Goal: Task Accomplishment & Management: Use online tool/utility

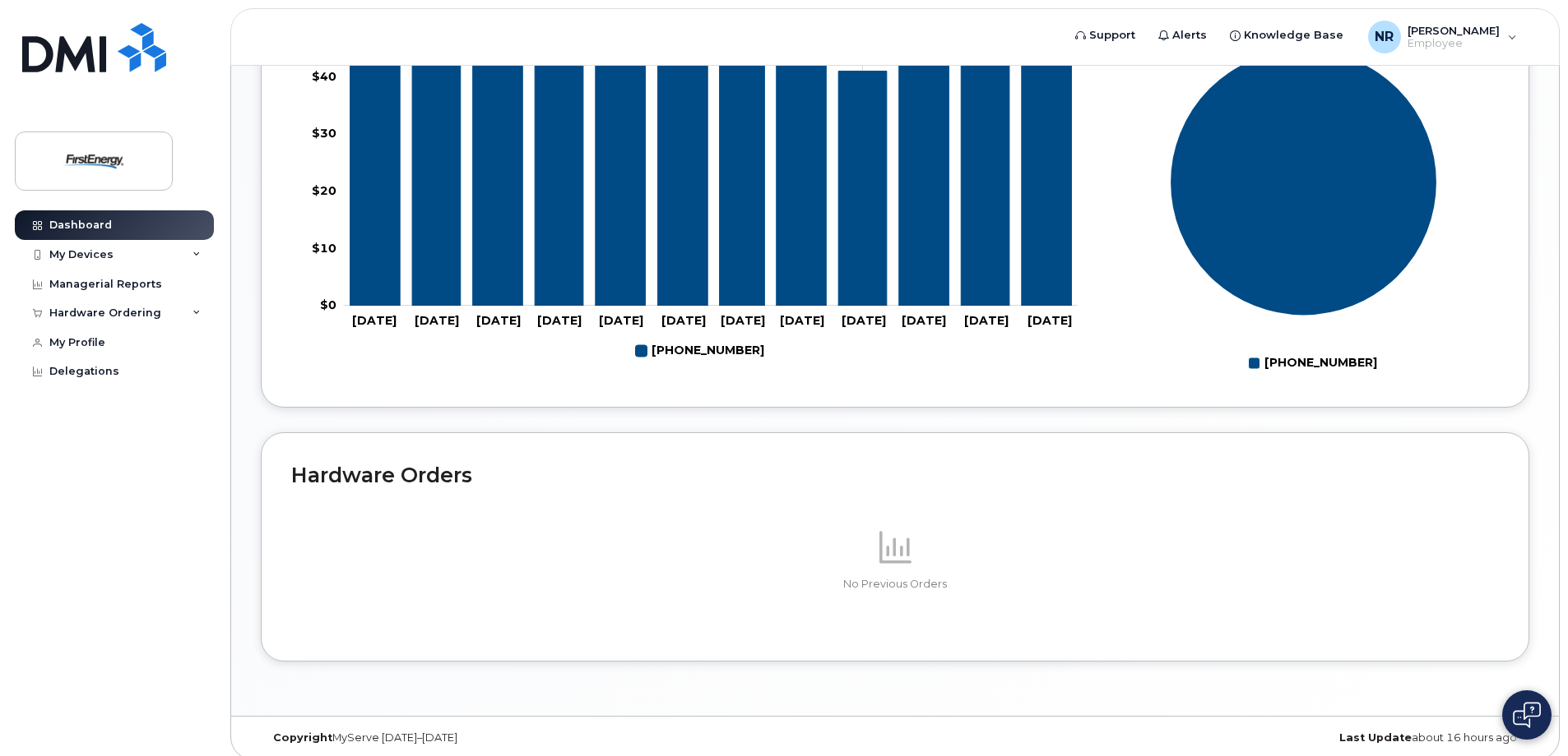
scroll to position [775, 0]
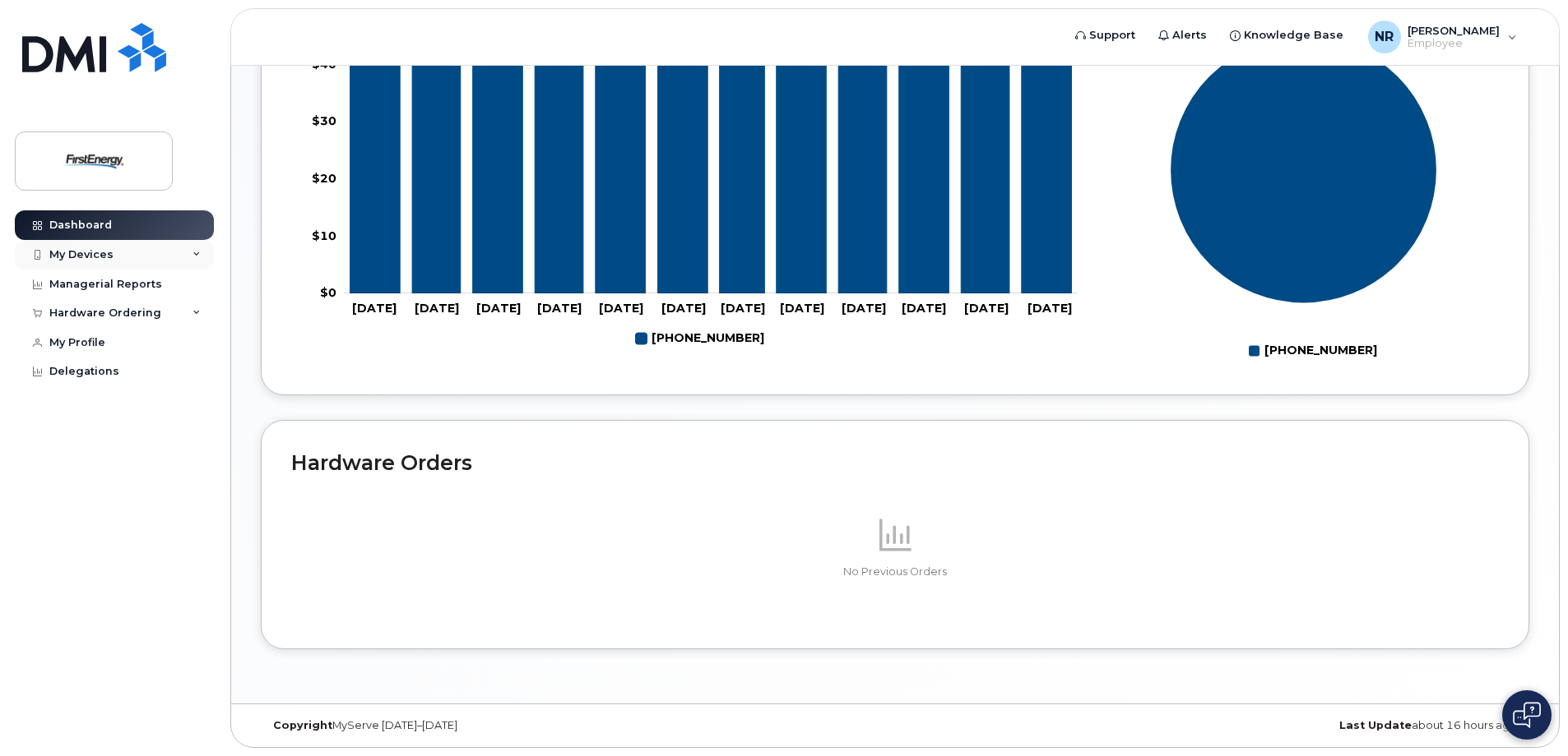
click at [198, 250] on icon at bounding box center [196, 254] width 9 height 9
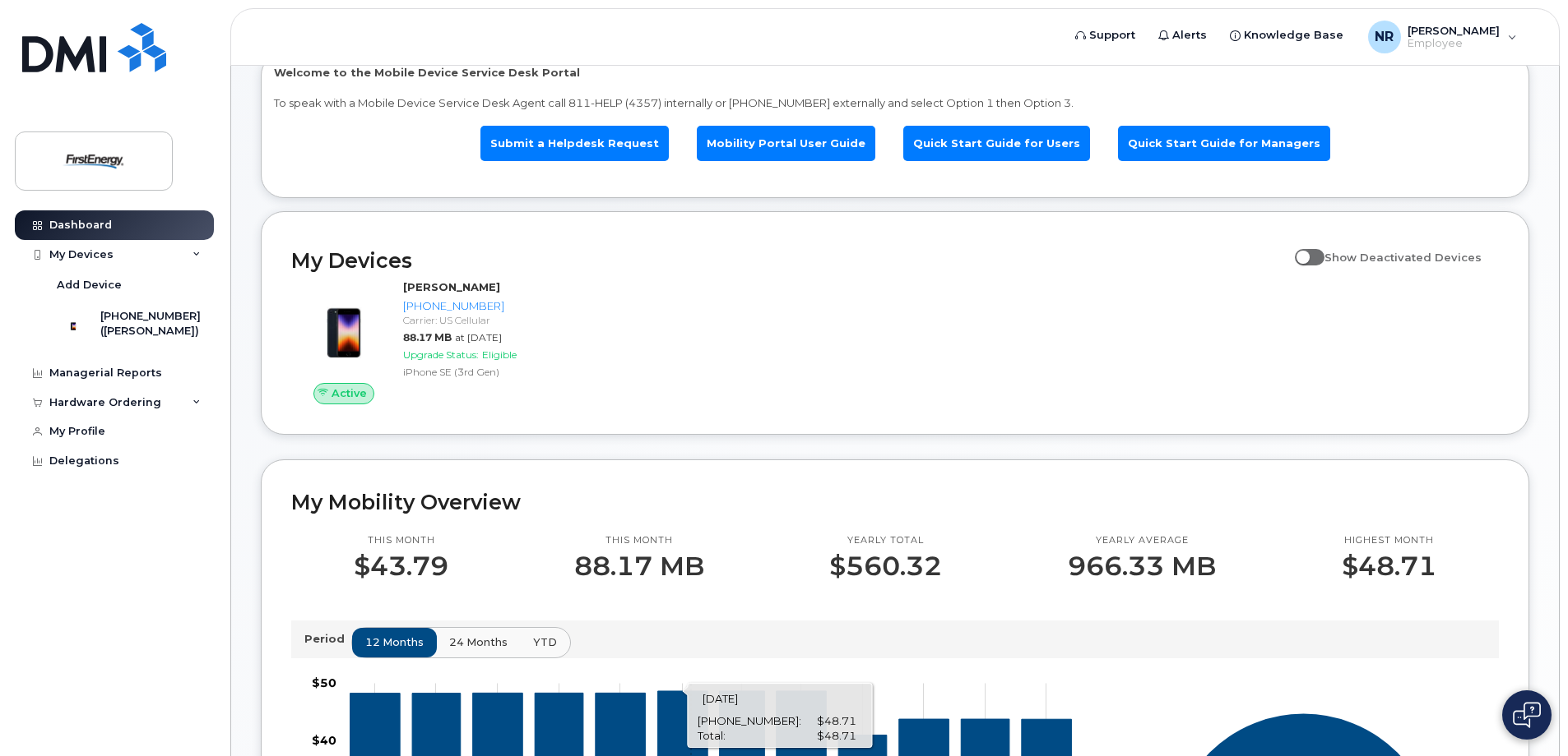
scroll to position [0, 0]
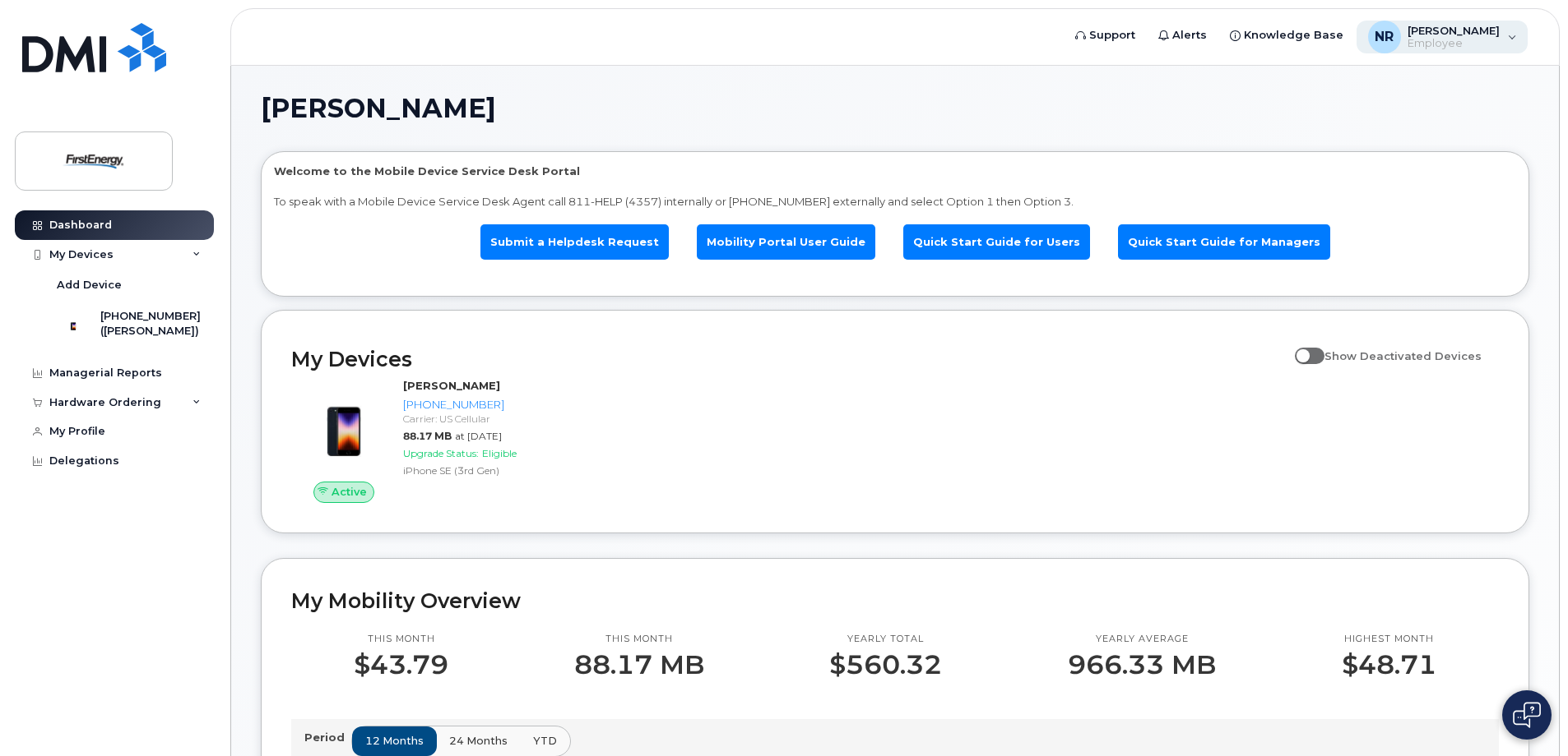
click at [1510, 32] on div "NR Nieves, Rosa E Employee" at bounding box center [1442, 37] width 171 height 33
click at [1106, 117] on h1 "[PERSON_NAME]" at bounding box center [891, 109] width 1260 height 27
click at [83, 438] on div "My Profile" at bounding box center [77, 431] width 56 height 13
click at [85, 468] on div "Delegations" at bounding box center [84, 462] width 70 height 13
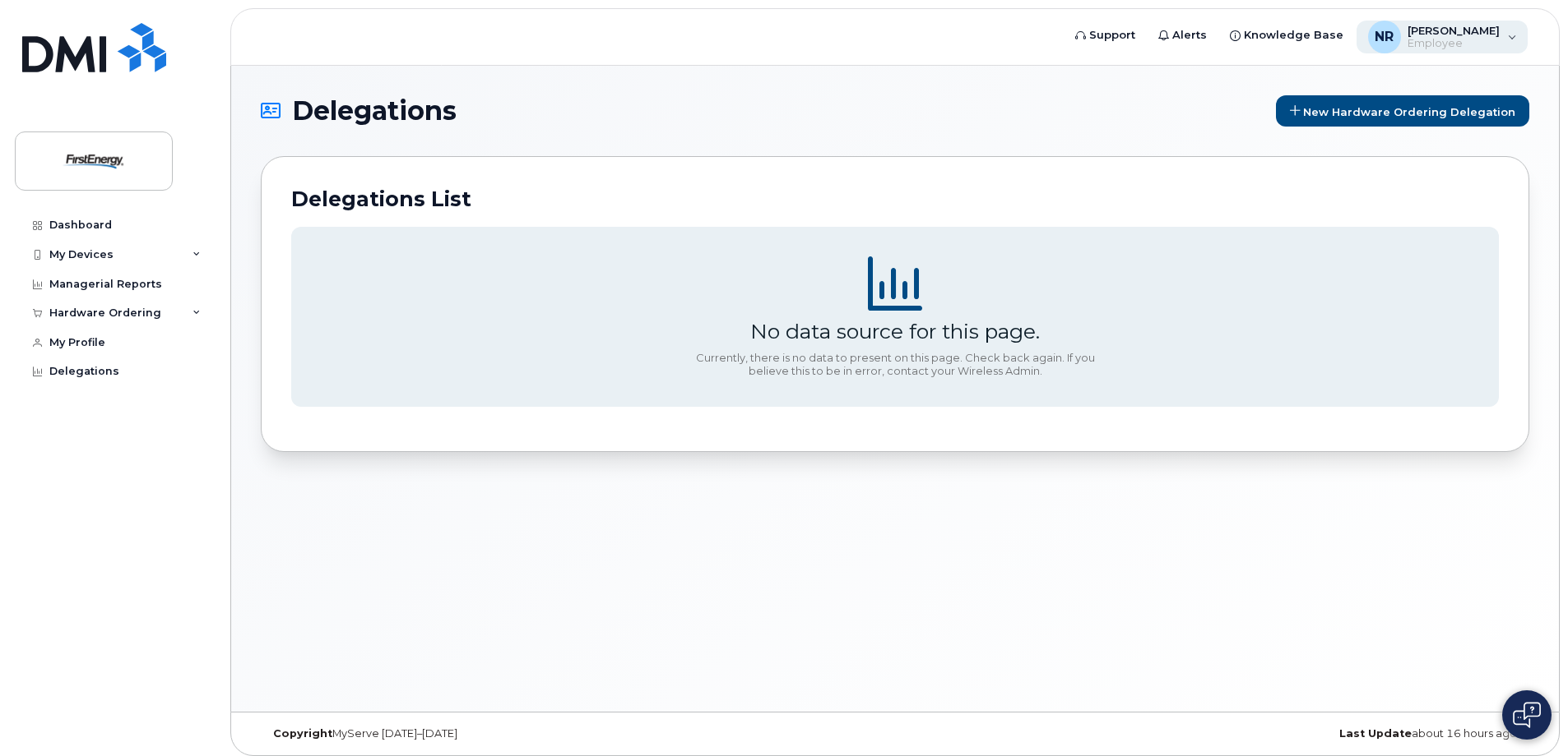
click at [1514, 36] on div "NR Nieves, Rosa E Employee" at bounding box center [1442, 37] width 171 height 33
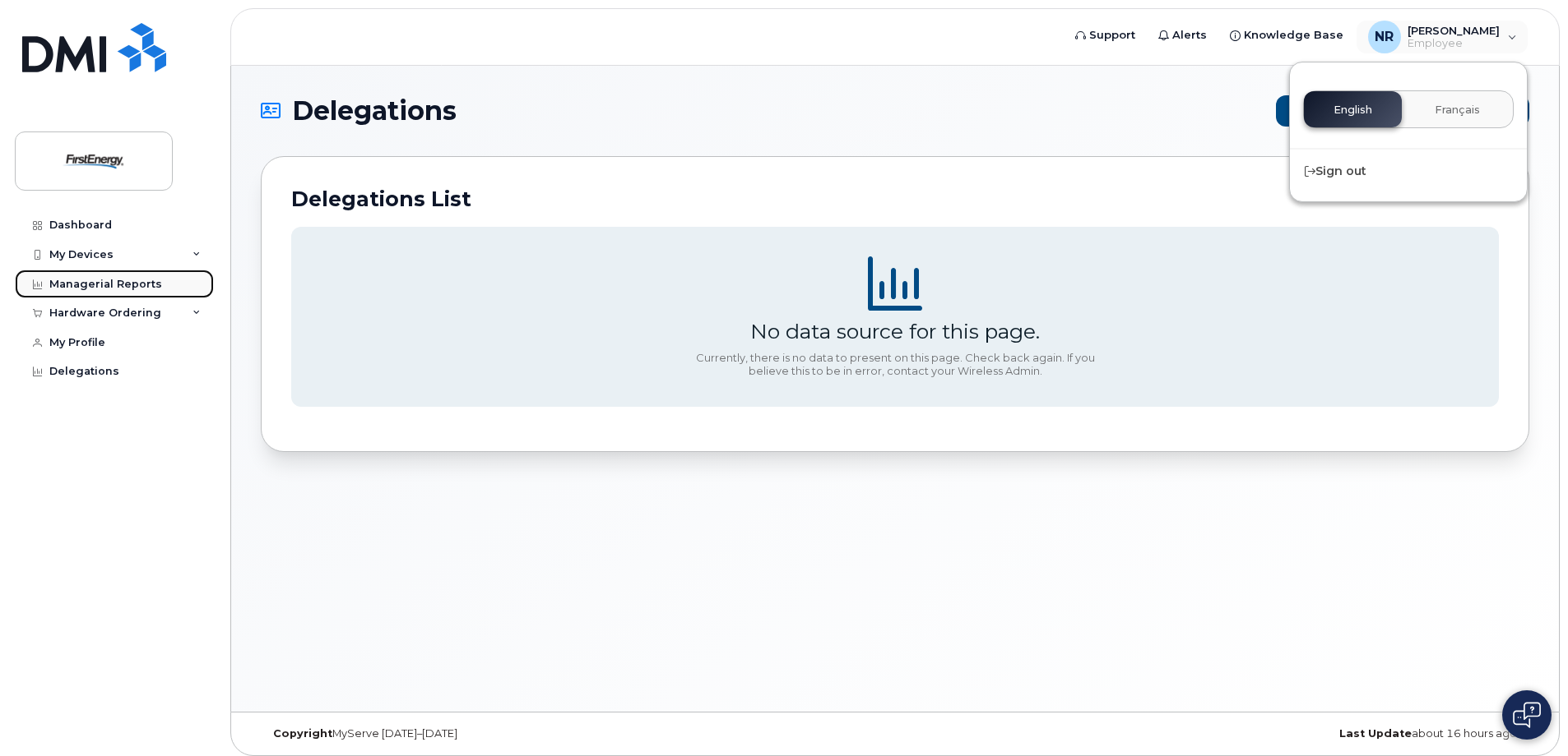
click at [154, 280] on div "Managerial Reports" at bounding box center [106, 285] width 112 height 13
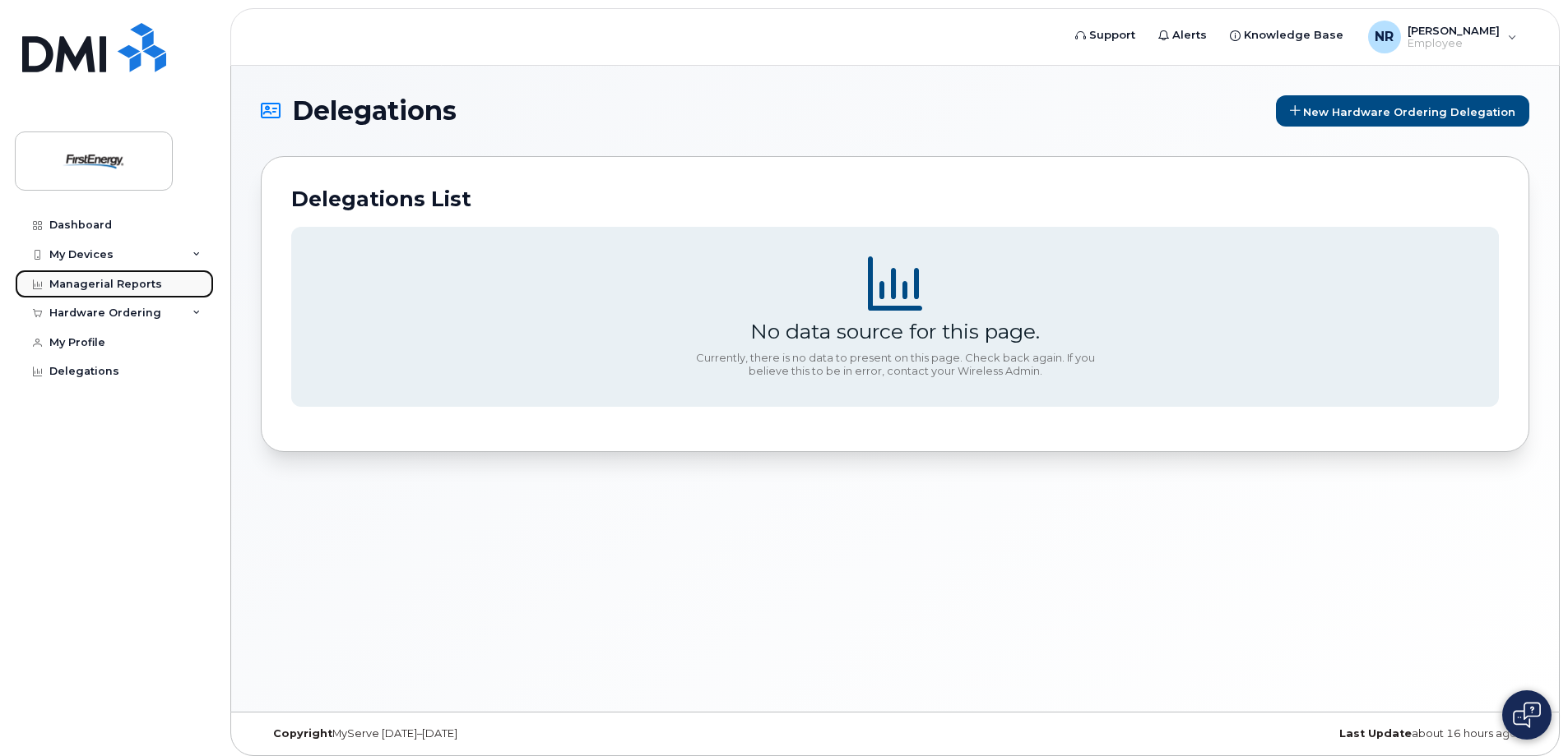
click at [102, 282] on div "Managerial Reports" at bounding box center [106, 285] width 112 height 13
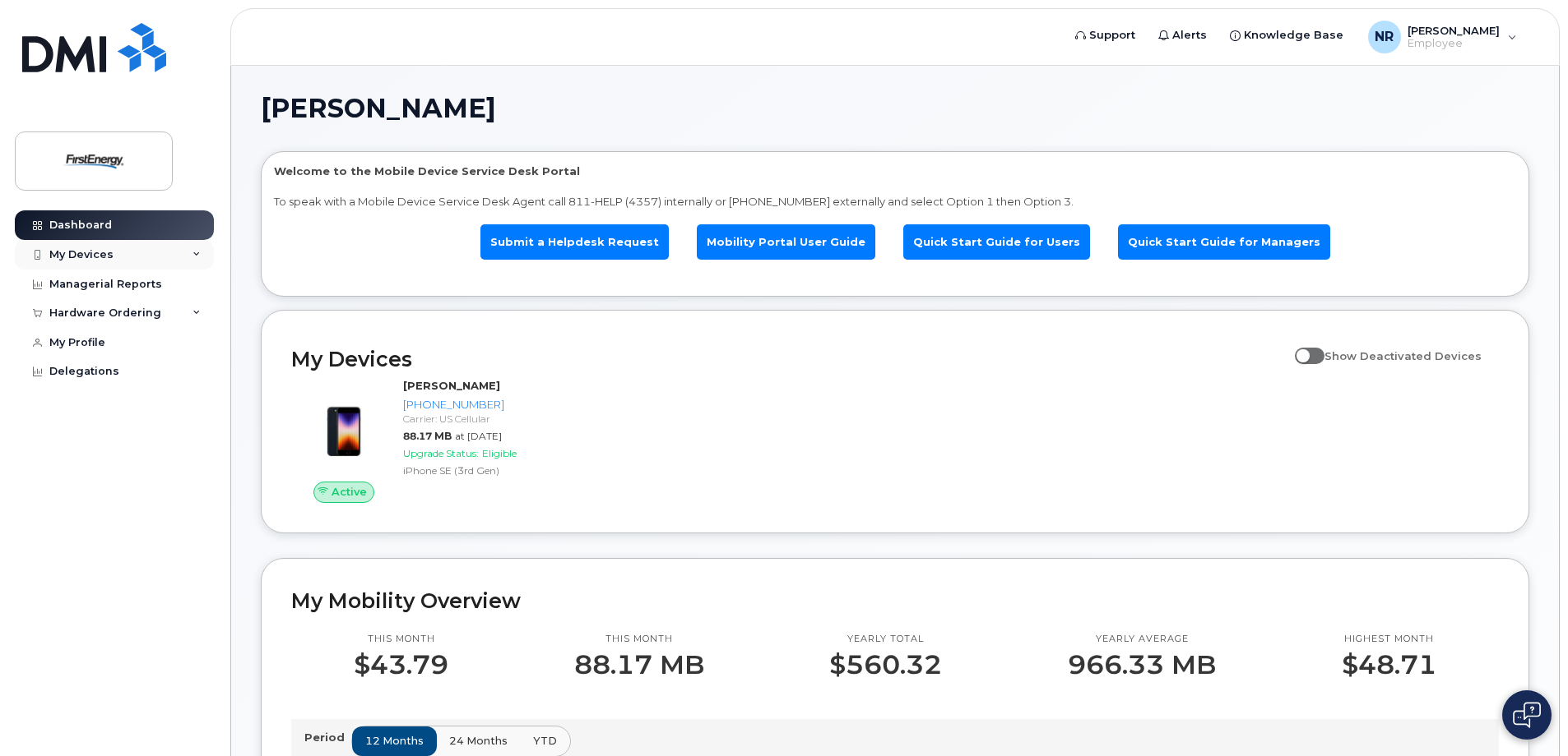
click at [191, 249] on div "My Devices" at bounding box center [114, 254] width 199 height 30
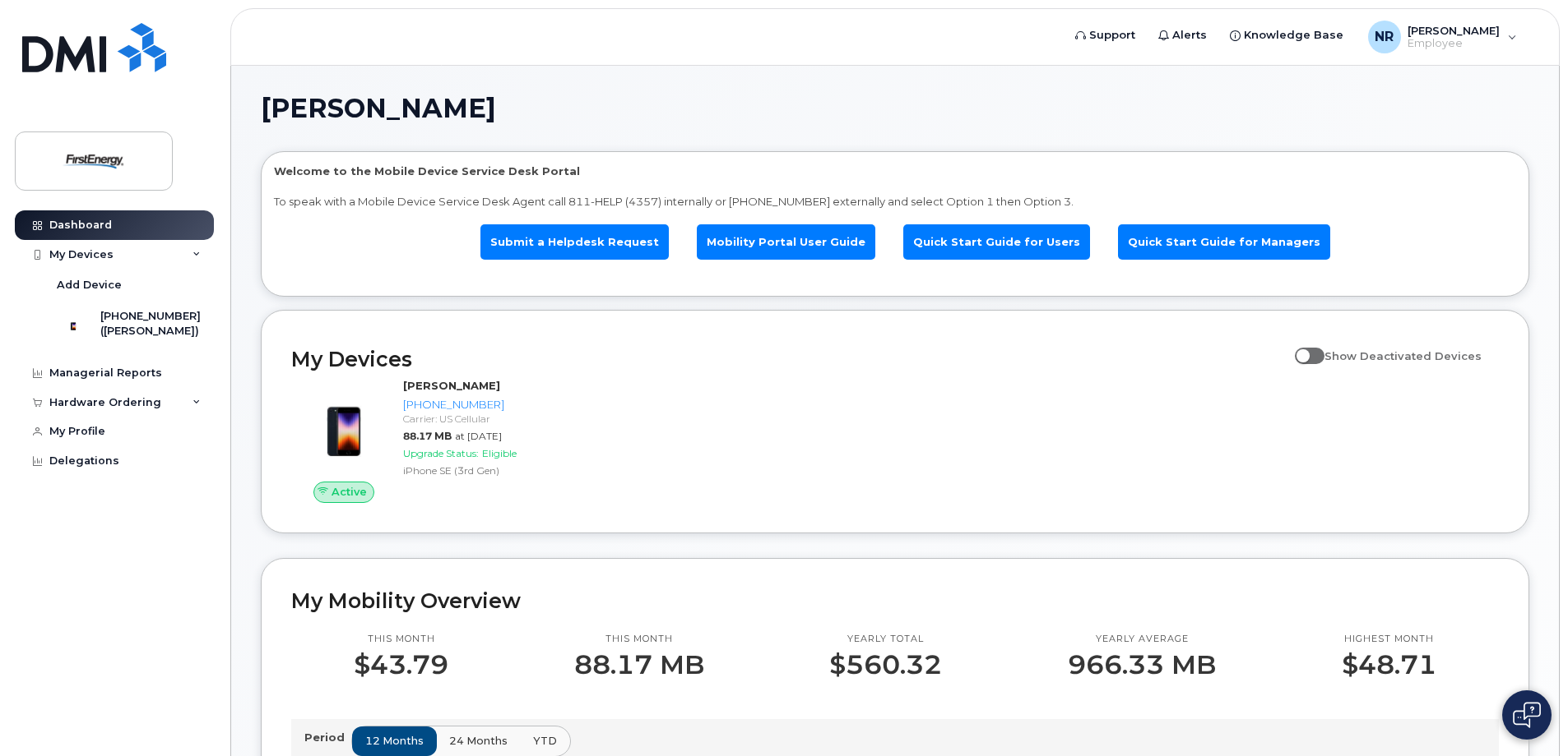
click at [624, 417] on div "Active Rosa E Nieves 304-612-7826 Carrier: US Cellular 88.17 MB at Jul 01, 2025…" at bounding box center [895, 441] width 1227 height 145
click at [106, 380] on div "Managerial Reports" at bounding box center [106, 373] width 112 height 13
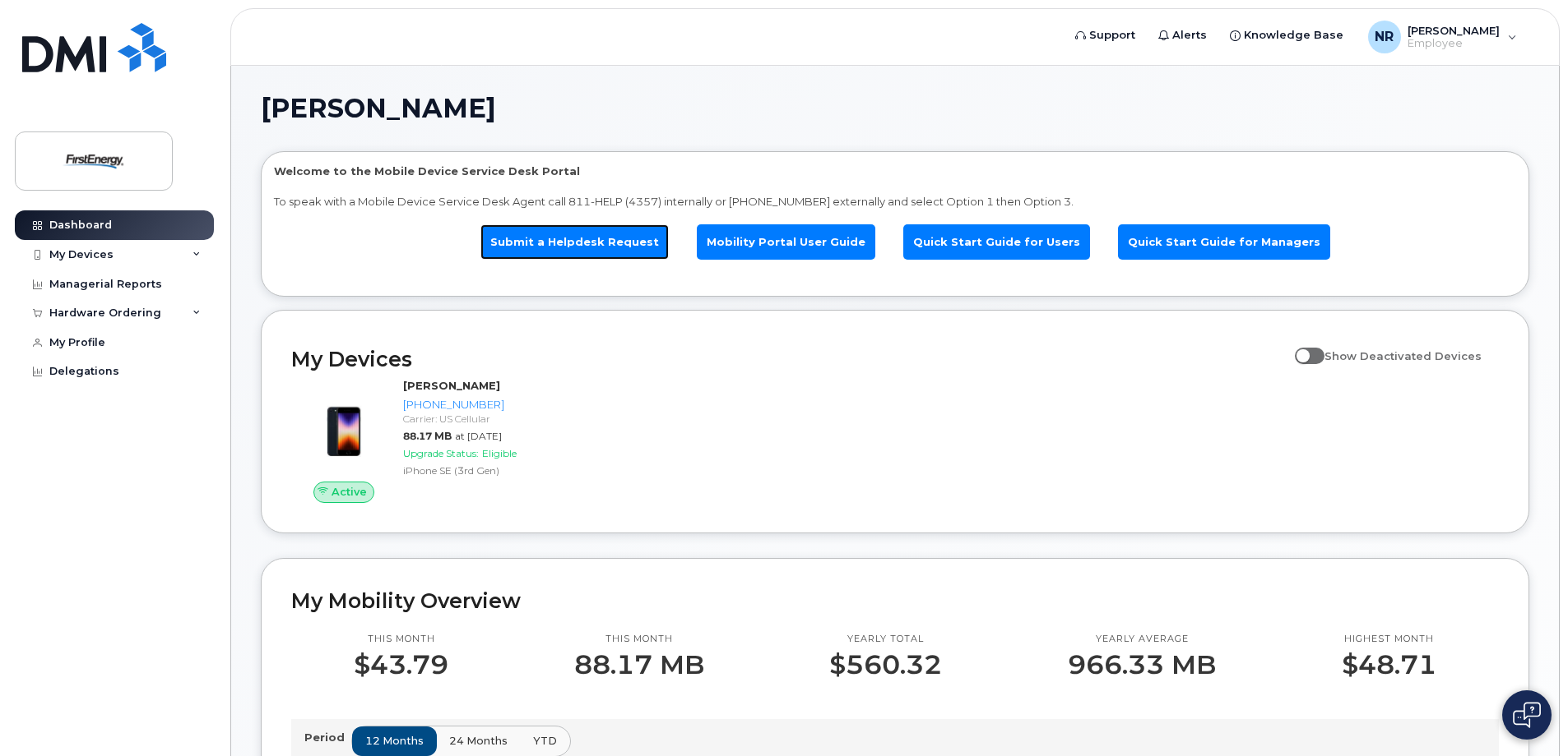
click at [563, 240] on link "Submit a Helpdesk Request" at bounding box center [574, 242] width 189 height 35
click at [597, 232] on link "Submit a Helpdesk Request" at bounding box center [574, 242] width 189 height 35
click at [202, 252] on div "My Devices" at bounding box center [114, 254] width 199 height 30
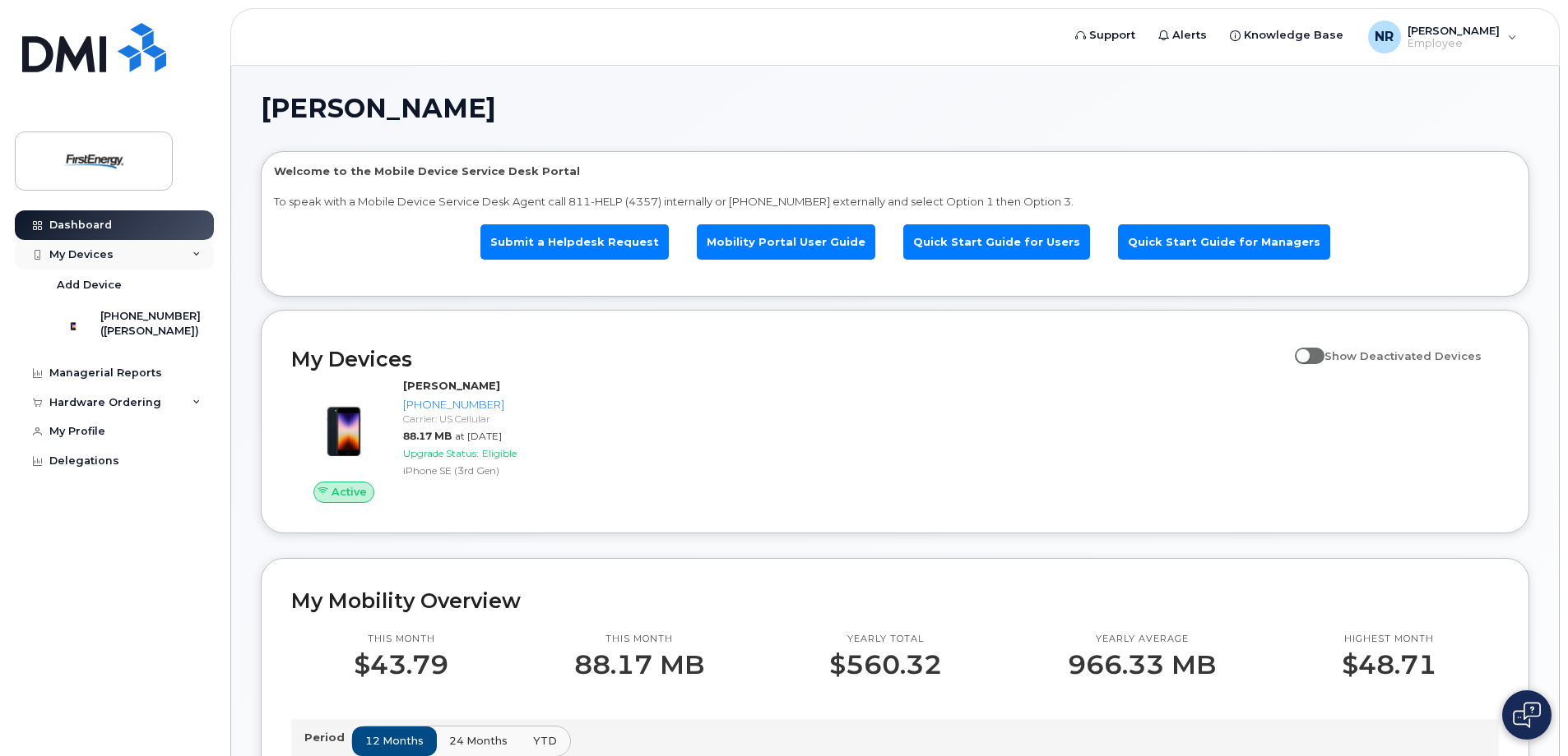
click at [202, 252] on div "My Devices" at bounding box center [114, 254] width 199 height 30
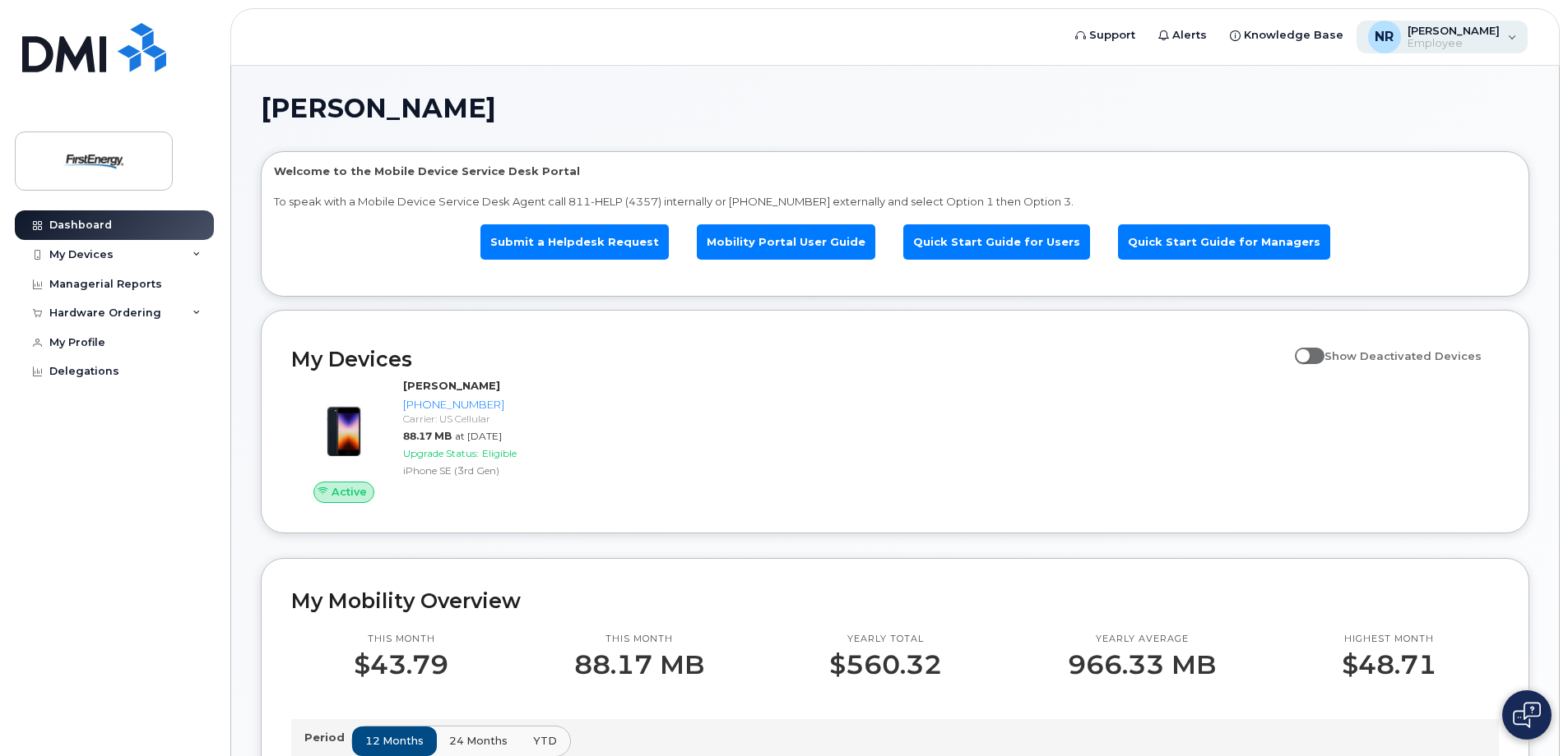
click at [1510, 31] on div "NR Nieves, Rosa E Employee" at bounding box center [1442, 37] width 171 height 33
click at [823, 146] on div "Nieves, Rosa E Welcome to the Mobile Device Service Desk Portal To speak with a…" at bounding box center [895, 760] width 1269 height 1329
